Goal: Register for event/course: Register for event/course

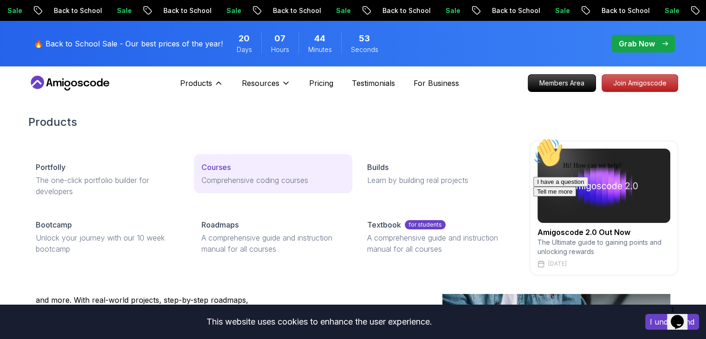
click at [221, 159] on link "Courses Comprehensive coding courses" at bounding box center [273, 173] width 158 height 39
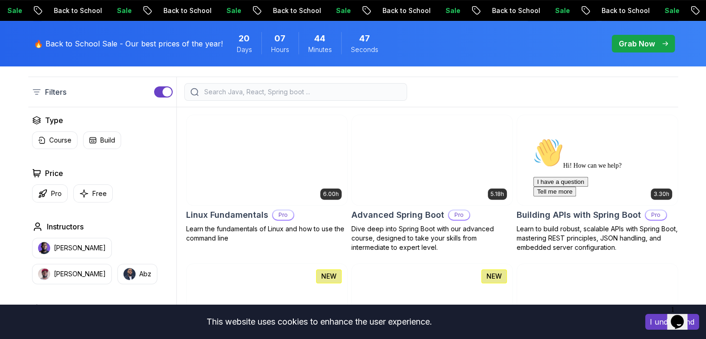
scroll to position [243, 0]
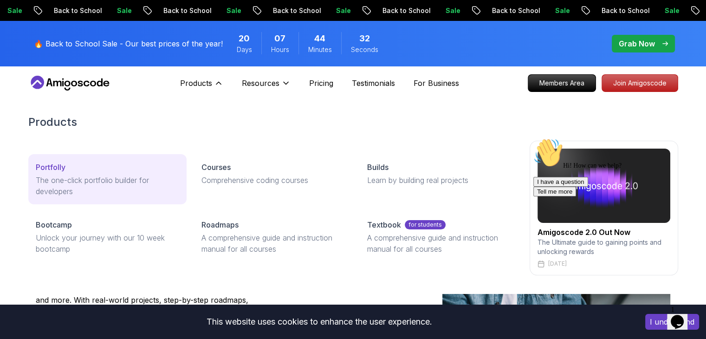
click at [102, 196] on p "The one-click portfolio builder for developers" at bounding box center [107, 185] width 143 height 22
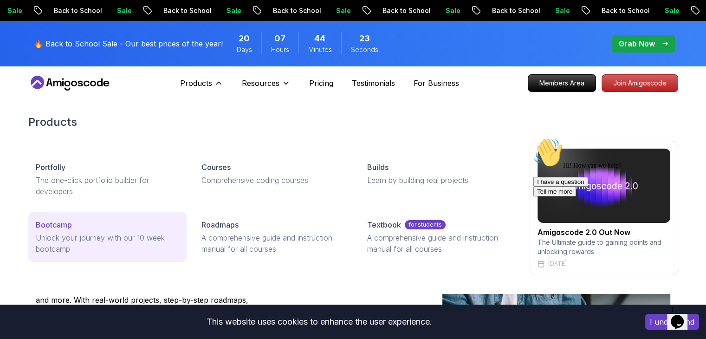
click at [77, 227] on div "Bootcamp" at bounding box center [107, 224] width 143 height 11
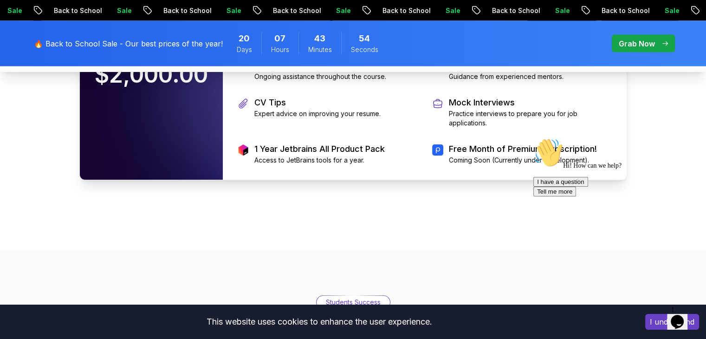
scroll to position [2116, 0]
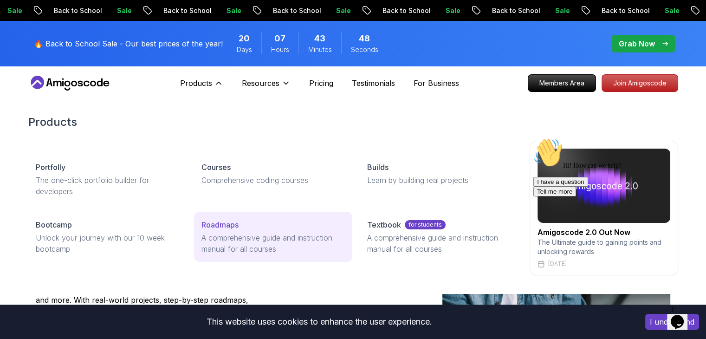
click at [210, 225] on p "Roadmaps" at bounding box center [219, 224] width 37 height 11
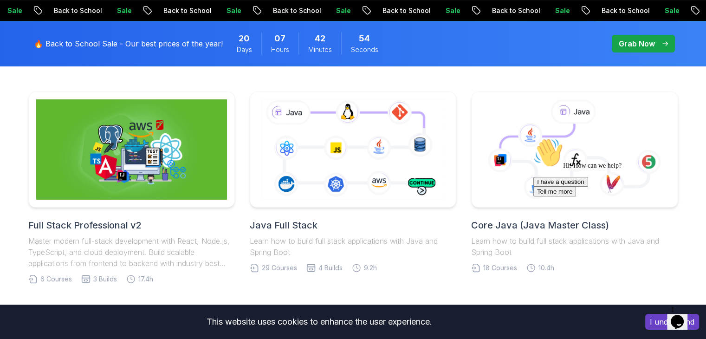
scroll to position [261, 0]
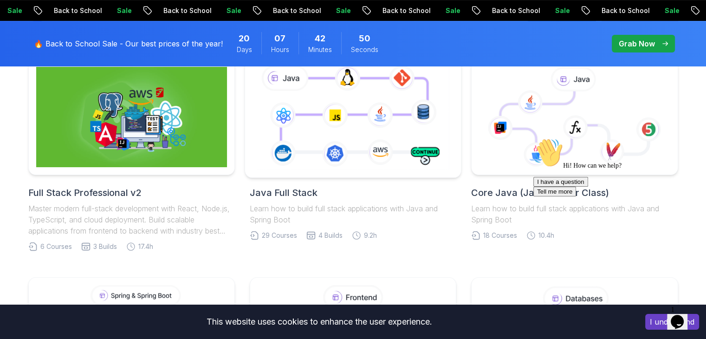
click at [358, 136] on icon at bounding box center [353, 116] width 196 height 109
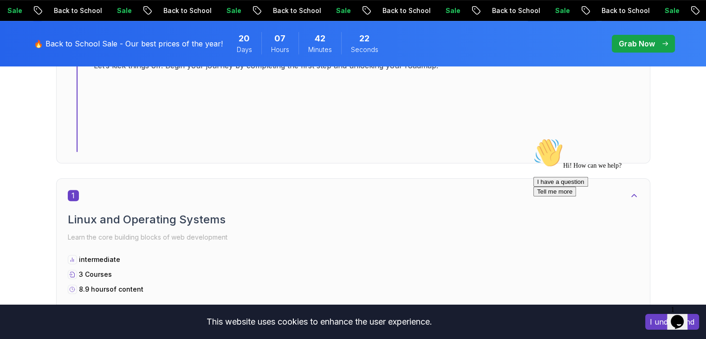
scroll to position [442, 0]
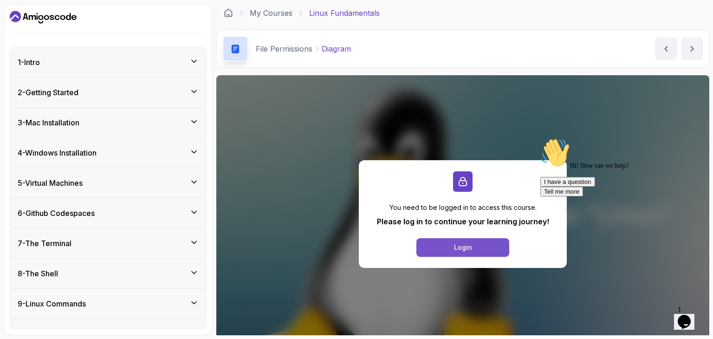
click at [463, 248] on div "Login" at bounding box center [463, 247] width 18 height 9
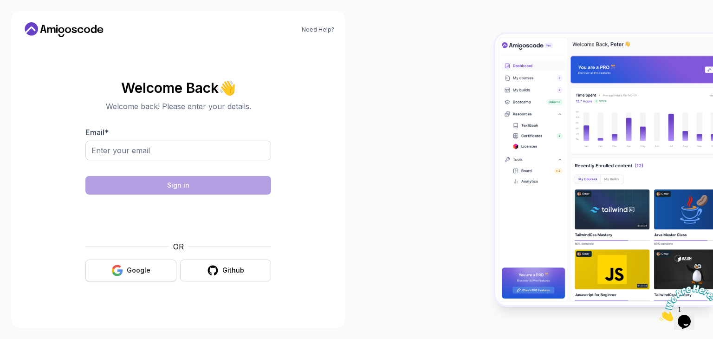
click at [109, 269] on button "Google" at bounding box center [130, 270] width 91 height 22
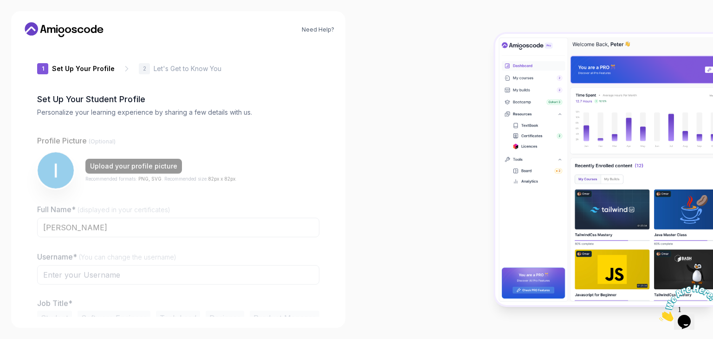
type input "gentledeer23d6e"
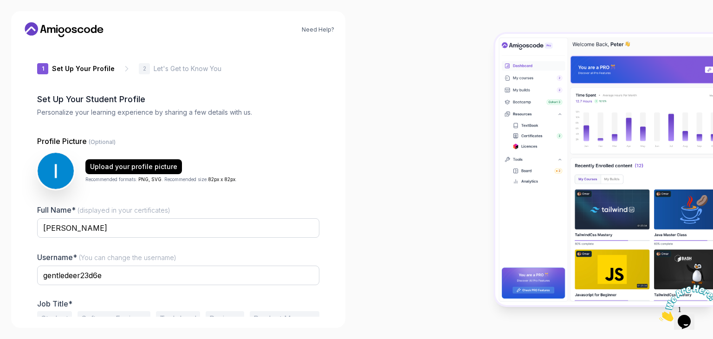
scroll to position [48, 0]
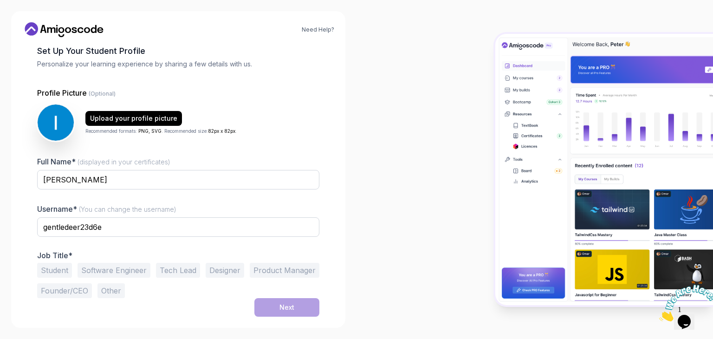
click at [148, 245] on div at bounding box center [178, 242] width 282 height 8
click at [126, 247] on div "Full Name* (displayed in your certificates) Ibnu Ashar Ramadhan Username* (You …" at bounding box center [178, 227] width 282 height 142
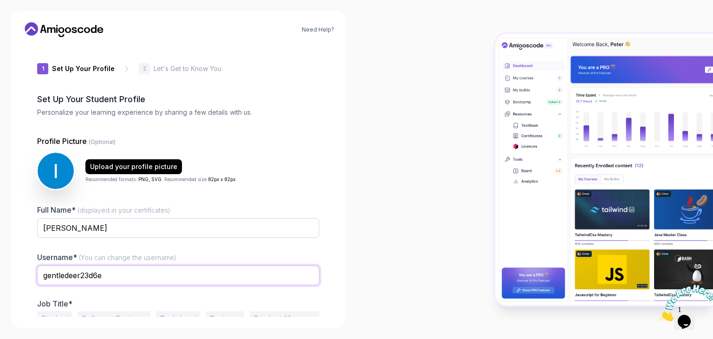
click at [138, 275] on input "gentledeer23d6e" at bounding box center [178, 274] width 282 height 19
type input "i"
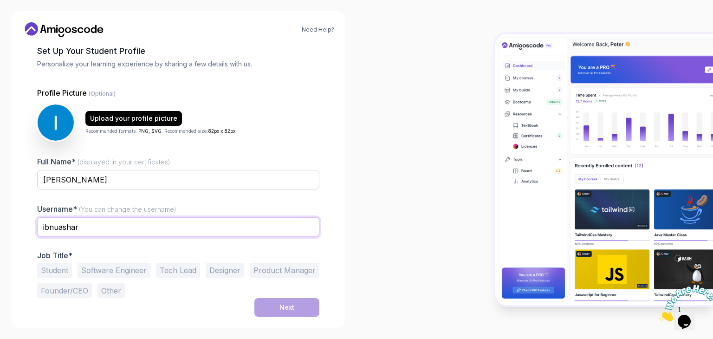
type input "ibnuashar"
click at [22, 271] on div "1 Set Up Your Profile 1 Set Up Your Profile 2 Let's Get to Know You Set Up Your…" at bounding box center [178, 181] width 312 height 272
click at [108, 287] on button "Other" at bounding box center [110, 290] width 27 height 15
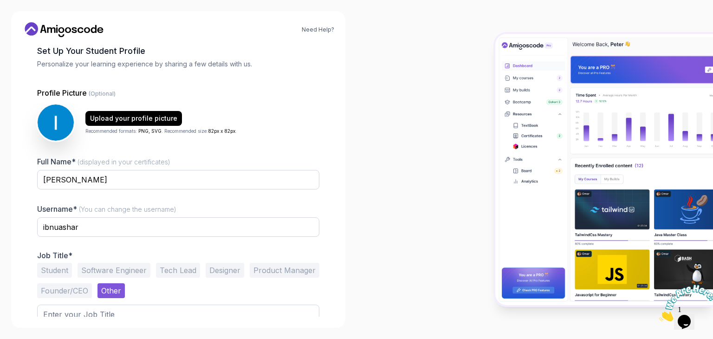
scroll to position [84, 0]
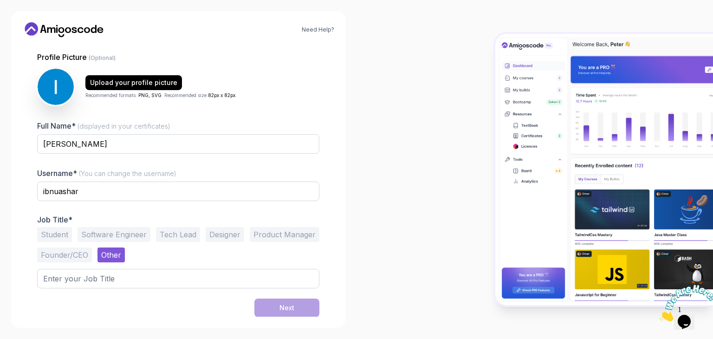
click at [107, 310] on div "Next" at bounding box center [178, 307] width 282 height 19
click at [157, 310] on div "Next" at bounding box center [178, 307] width 282 height 19
drag, startPoint x: 391, startPoint y: 164, endPoint x: 366, endPoint y: 128, distance: 43.8
click at [366, 128] on div at bounding box center [534, 169] width 356 height 339
click at [102, 290] on div at bounding box center [178, 294] width 282 height 8
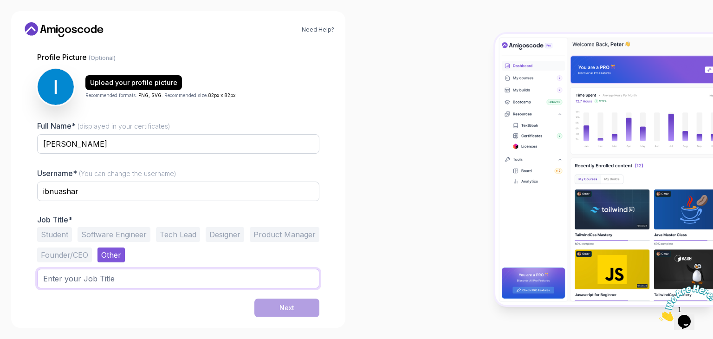
click at [61, 271] on input "text" at bounding box center [178, 278] width 282 height 19
click at [91, 284] on input "text" at bounding box center [178, 278] width 282 height 19
click at [61, 234] on button "Student" at bounding box center [54, 234] width 35 height 15
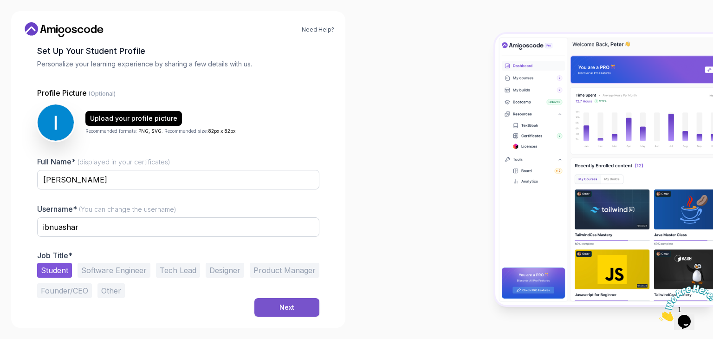
click at [277, 304] on button "Next" at bounding box center [286, 307] width 65 height 19
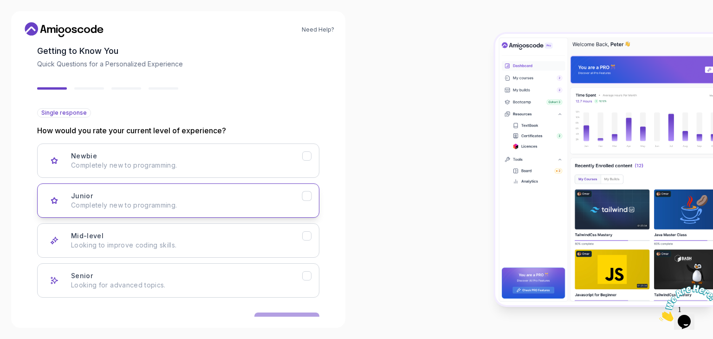
click at [310, 194] on icon "Junior" at bounding box center [306, 196] width 9 height 9
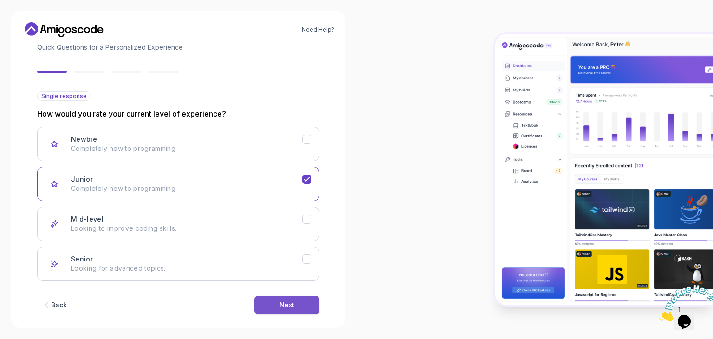
click at [291, 304] on div "Next" at bounding box center [286, 304] width 15 height 9
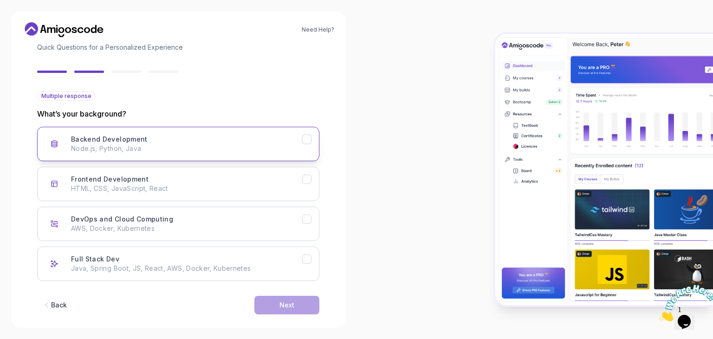
click at [248, 142] on div "Backend Development Node.js, Python, Java" at bounding box center [186, 144] width 231 height 19
click at [293, 306] on div "Next" at bounding box center [286, 304] width 15 height 9
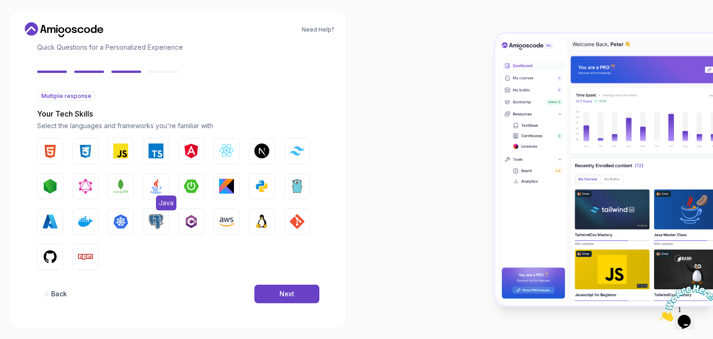
click at [152, 190] on img "button" at bounding box center [155, 186] width 15 height 15
click at [191, 183] on img "button" at bounding box center [191, 186] width 15 height 15
click at [296, 221] on img "button" at bounding box center [297, 221] width 15 height 15
click at [152, 225] on img "button" at bounding box center [155, 221] width 15 height 15
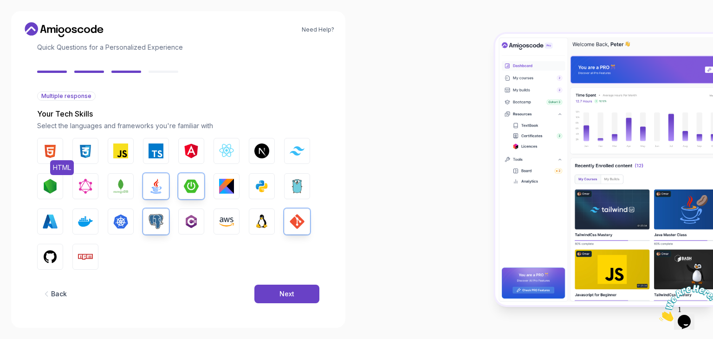
click at [48, 147] on img "button" at bounding box center [50, 150] width 15 height 15
click at [89, 151] on img "button" at bounding box center [85, 150] width 15 height 15
click at [117, 155] on img "button" at bounding box center [120, 150] width 15 height 15
click at [293, 293] on div "Next" at bounding box center [286, 293] width 15 height 9
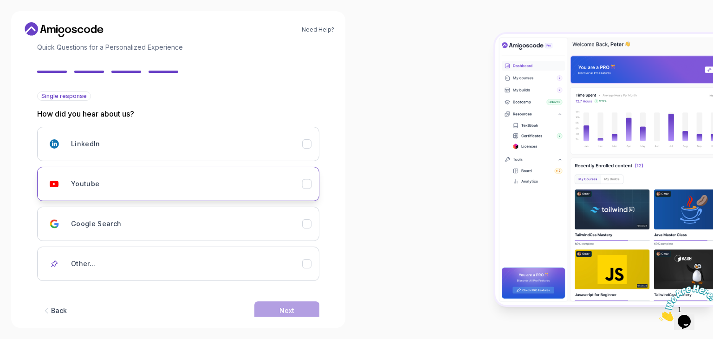
click at [255, 188] on div "Youtube" at bounding box center [186, 183] width 231 height 19
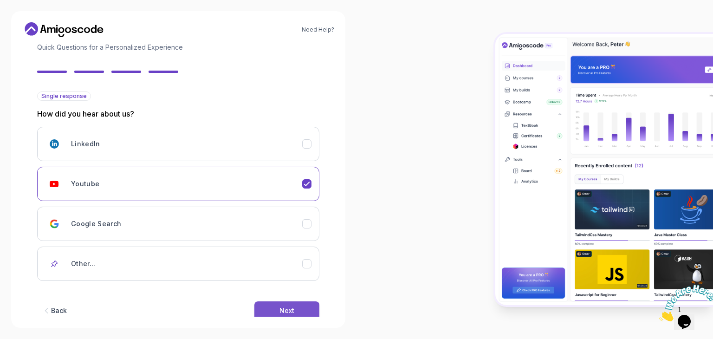
click at [286, 308] on div "Next" at bounding box center [286, 310] width 15 height 9
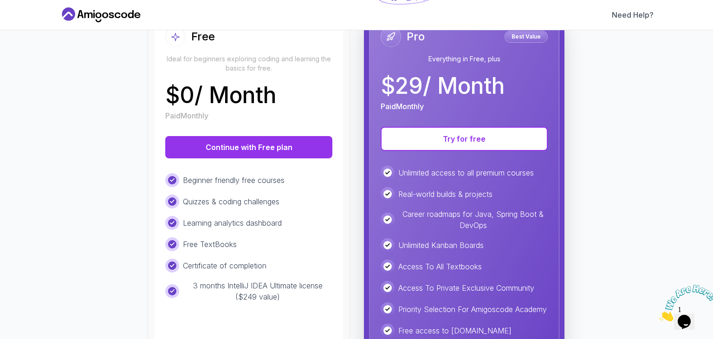
scroll to position [120, 0]
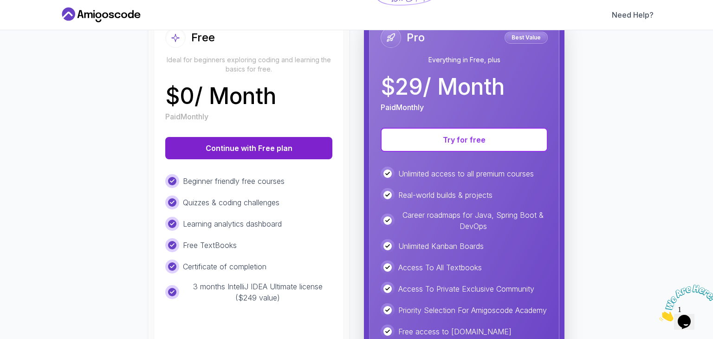
click at [267, 150] on button "Continue with Free plan" at bounding box center [248, 148] width 167 height 22
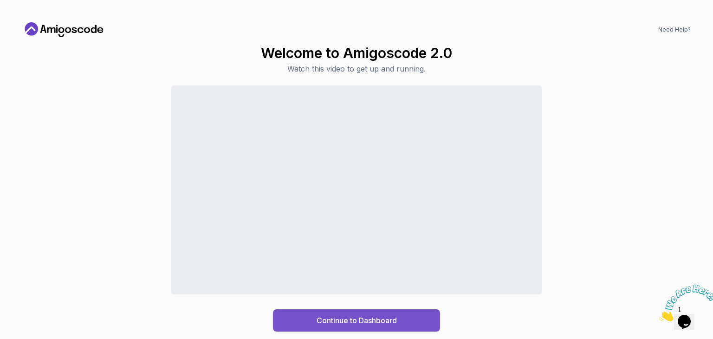
click at [333, 315] on div "Continue to Dashboard" at bounding box center [356, 320] width 80 height 11
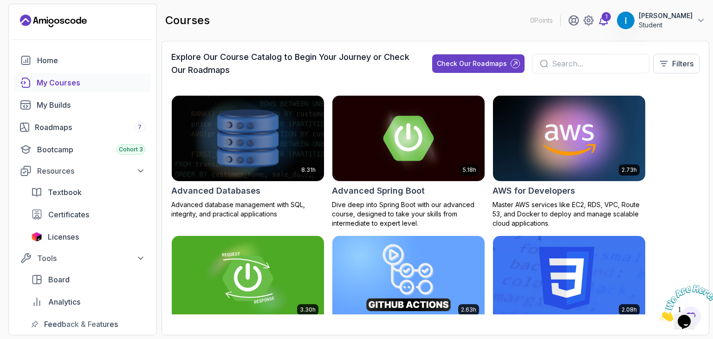
click at [599, 24] on icon at bounding box center [603, 20] width 8 height 9
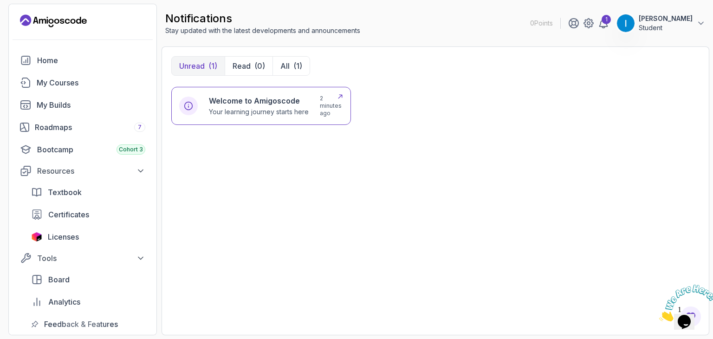
click at [257, 107] on p "Your learning journey starts here" at bounding box center [259, 111] width 100 height 9
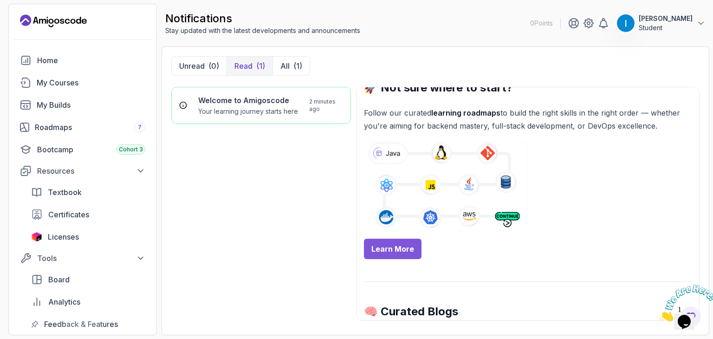
scroll to position [369, 0]
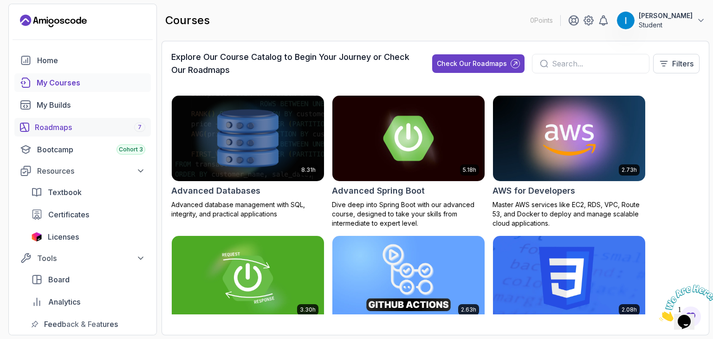
click at [64, 127] on div "Roadmaps 7" at bounding box center [90, 127] width 110 height 11
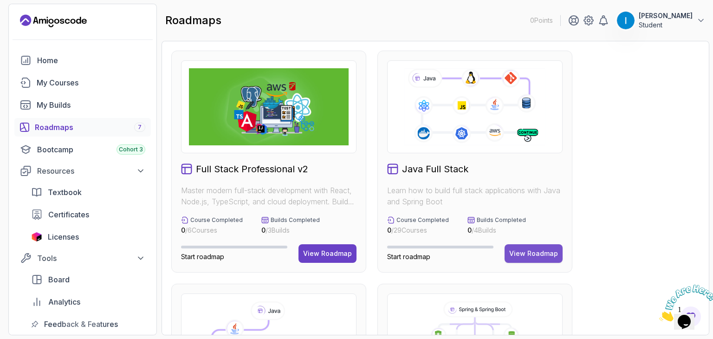
click at [540, 253] on div "View Roadmap" at bounding box center [533, 253] width 49 height 9
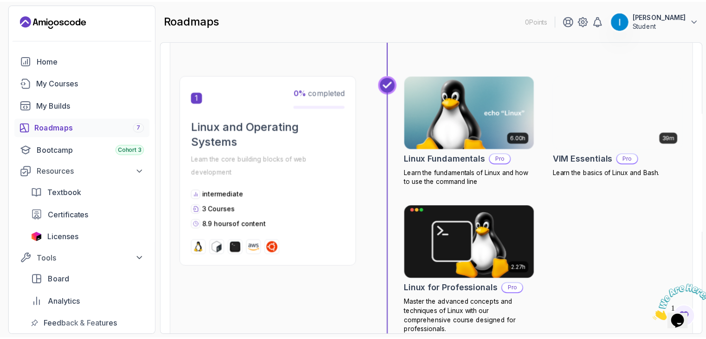
scroll to position [163, 0]
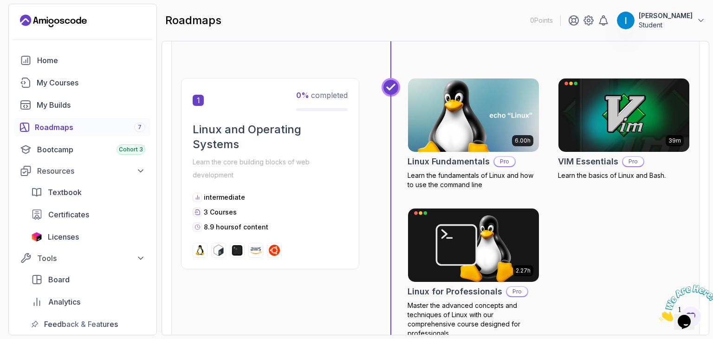
click at [470, 126] on img at bounding box center [473, 115] width 137 height 77
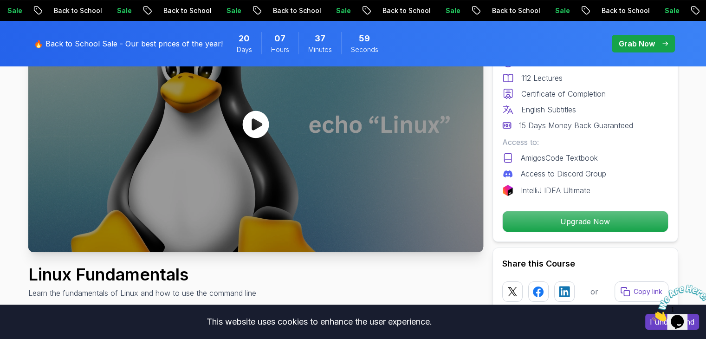
scroll to position [129, 0]
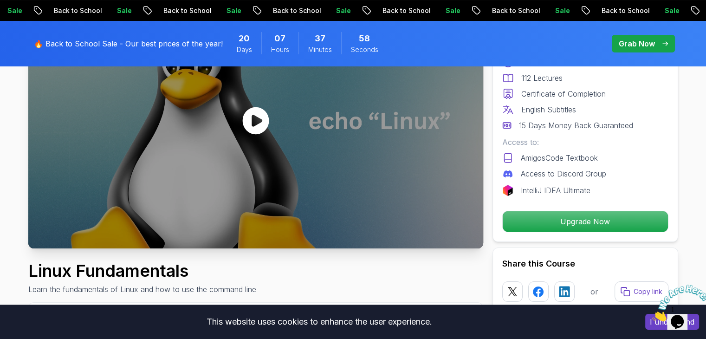
click at [260, 119] on icon at bounding box center [256, 121] width 28 height 28
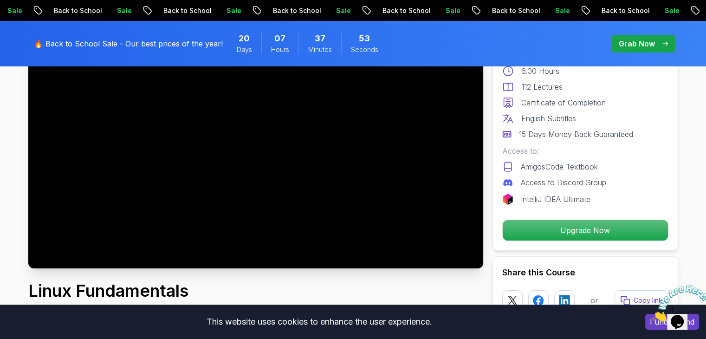
scroll to position [113, 0]
